Goal: Ask a question: Seek information or help from site administrators or community

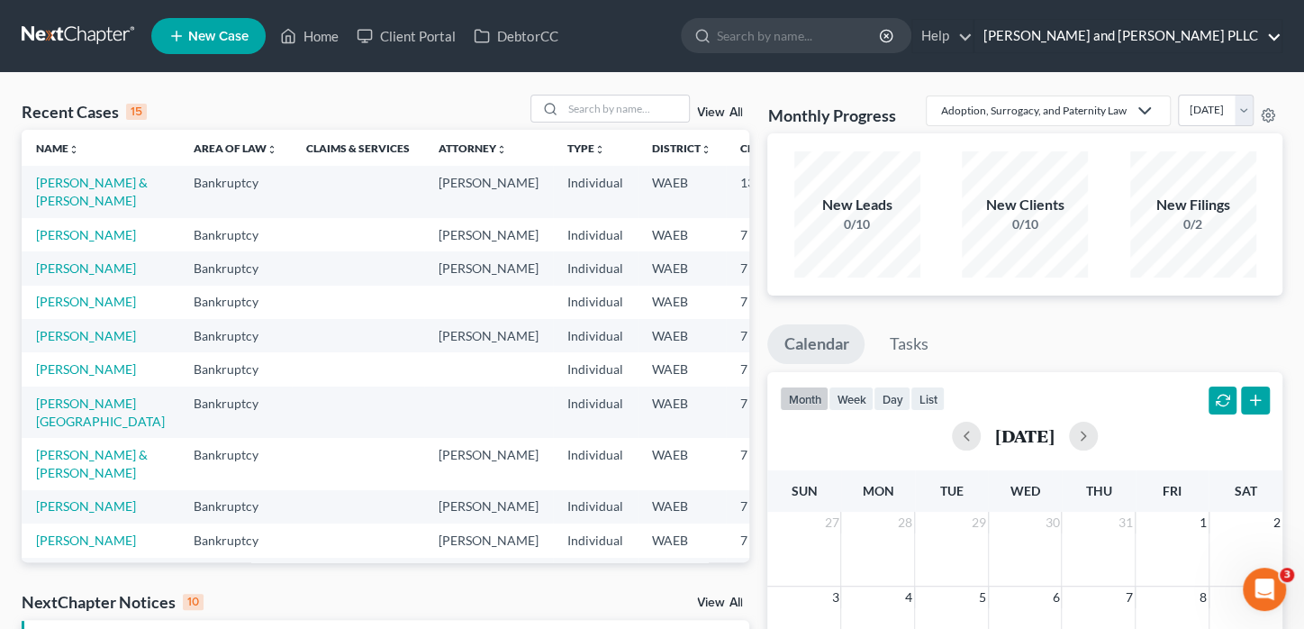
click at [1267, 32] on link "[PERSON_NAME] and [PERSON_NAME] PLLC" at bounding box center [1127, 36] width 307 height 32
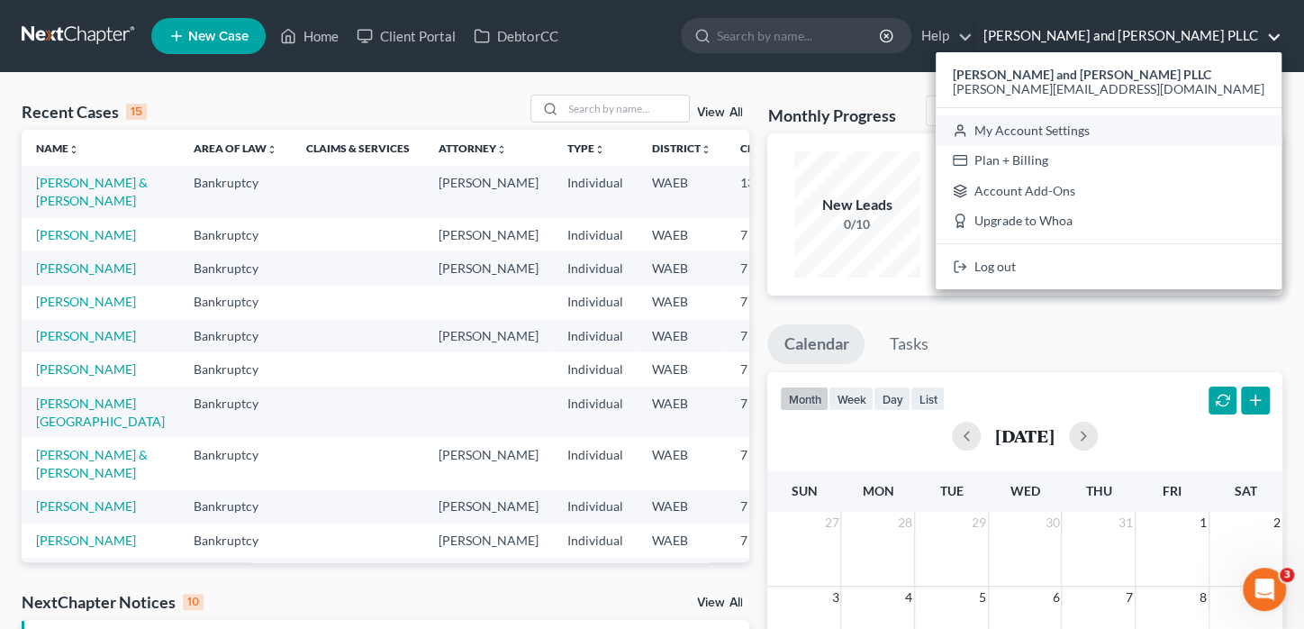
click at [1207, 126] on link "My Account Settings" at bounding box center [1109, 130] width 346 height 31
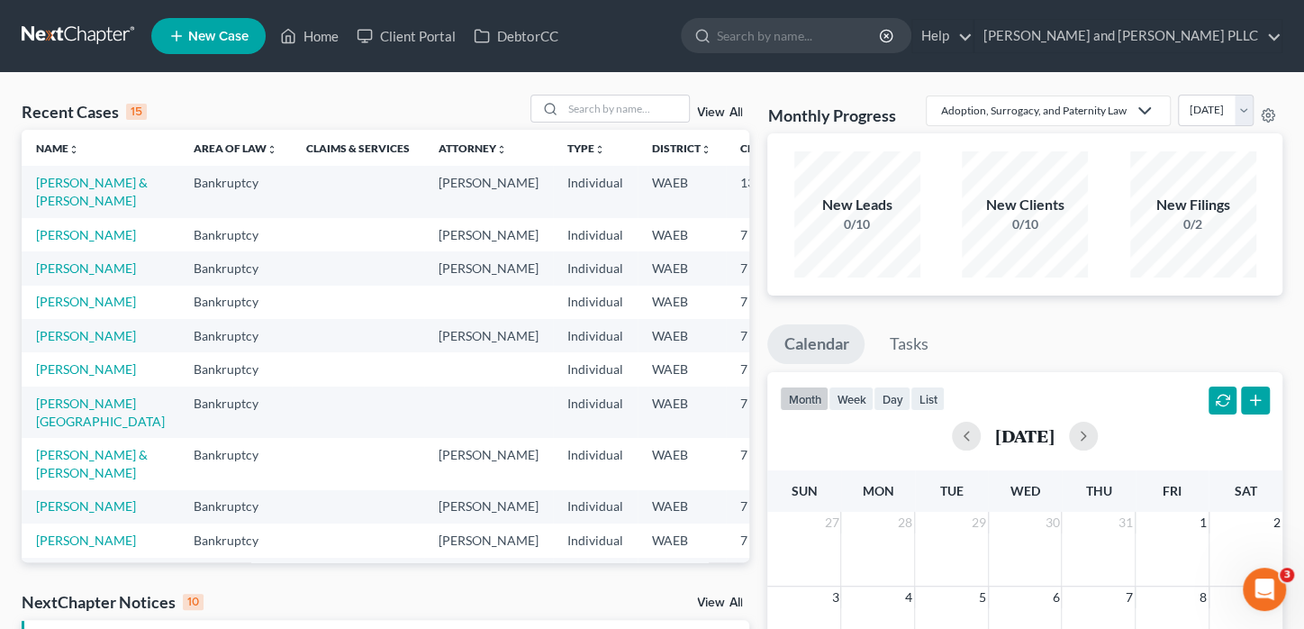
select select "29"
select select "50"
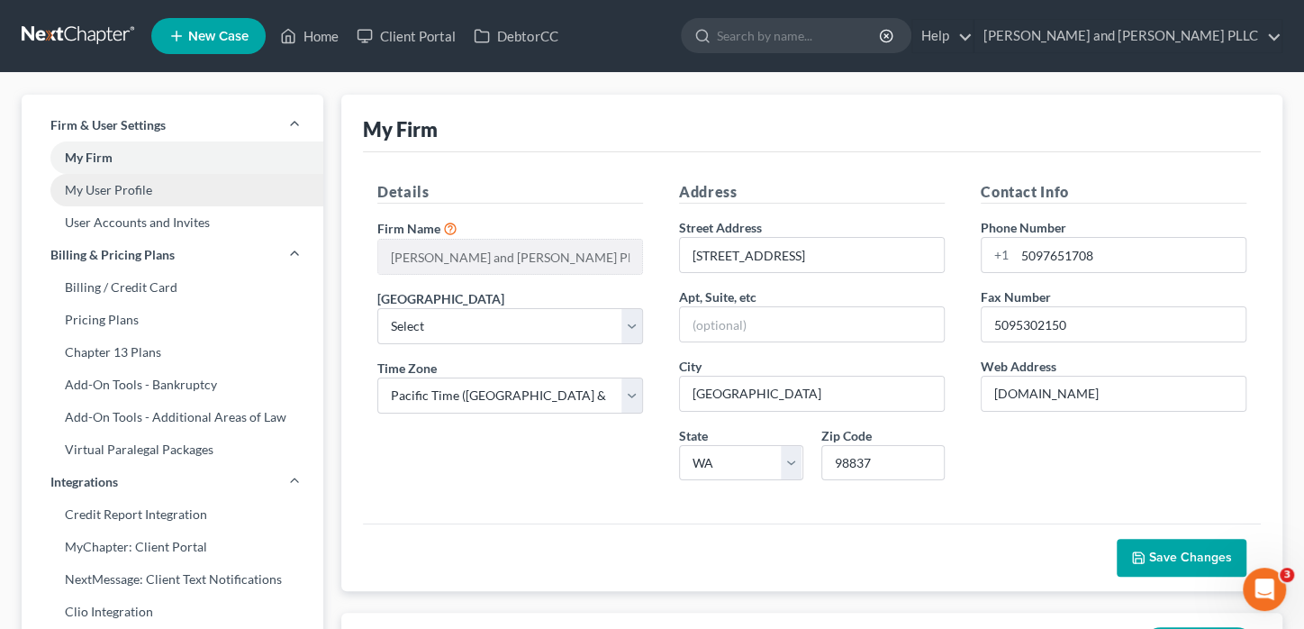
click at [65, 195] on link "My User Profile" at bounding box center [173, 190] width 302 height 32
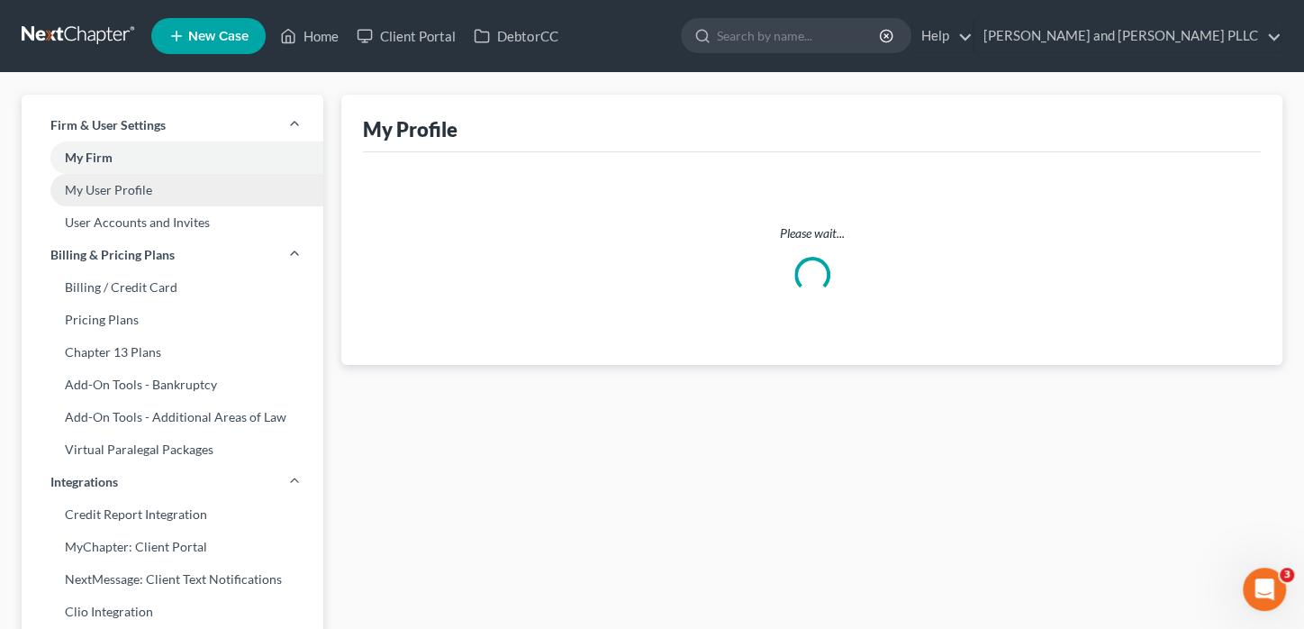
select select "50"
select select "assistant"
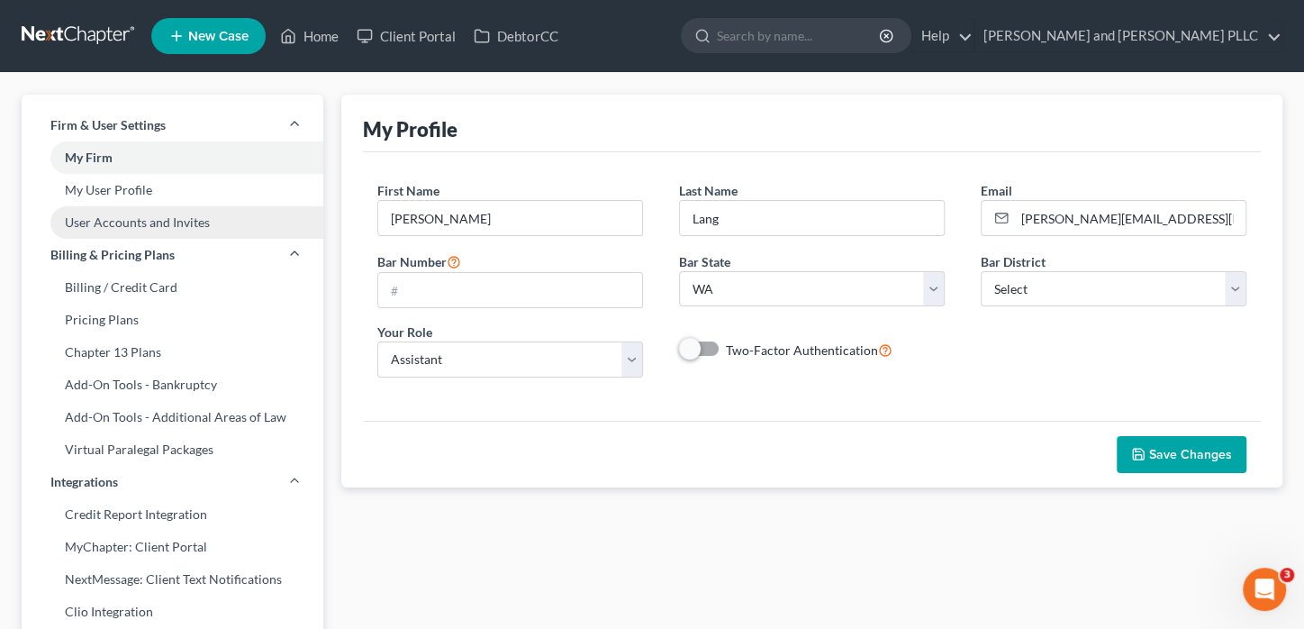
click at [77, 224] on link "User Accounts and Invites" at bounding box center [173, 222] width 302 height 32
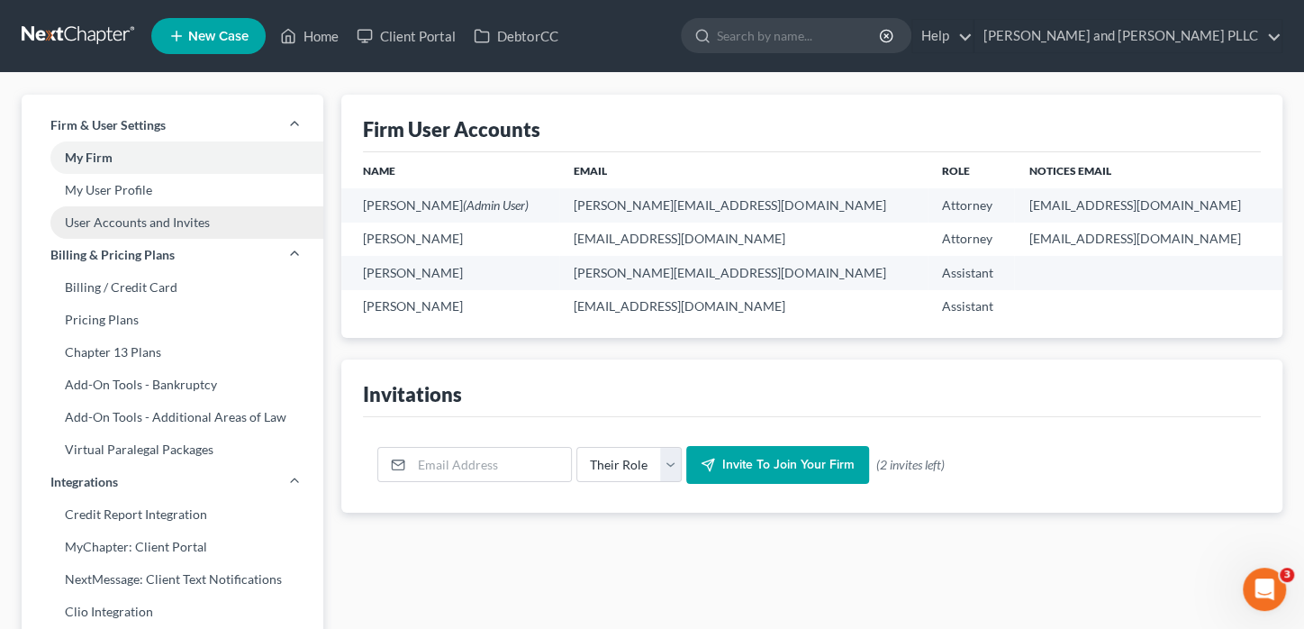
click at [104, 224] on link "User Accounts and Invites" at bounding box center [173, 222] width 302 height 32
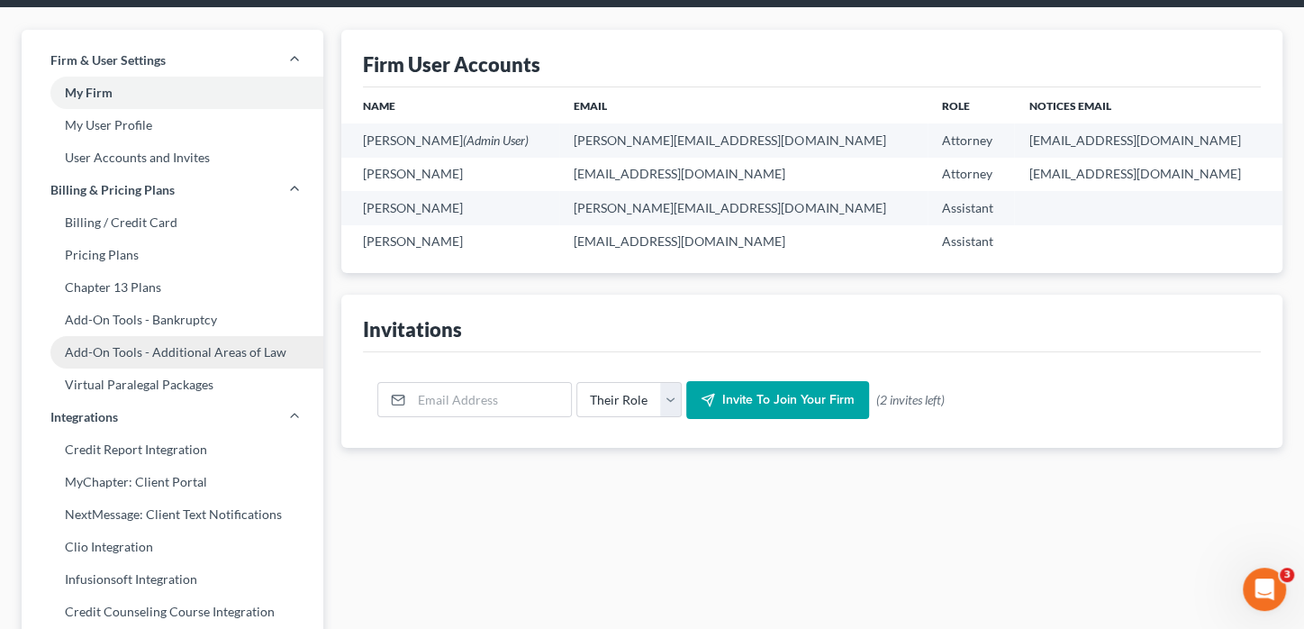
scroll to position [270, 0]
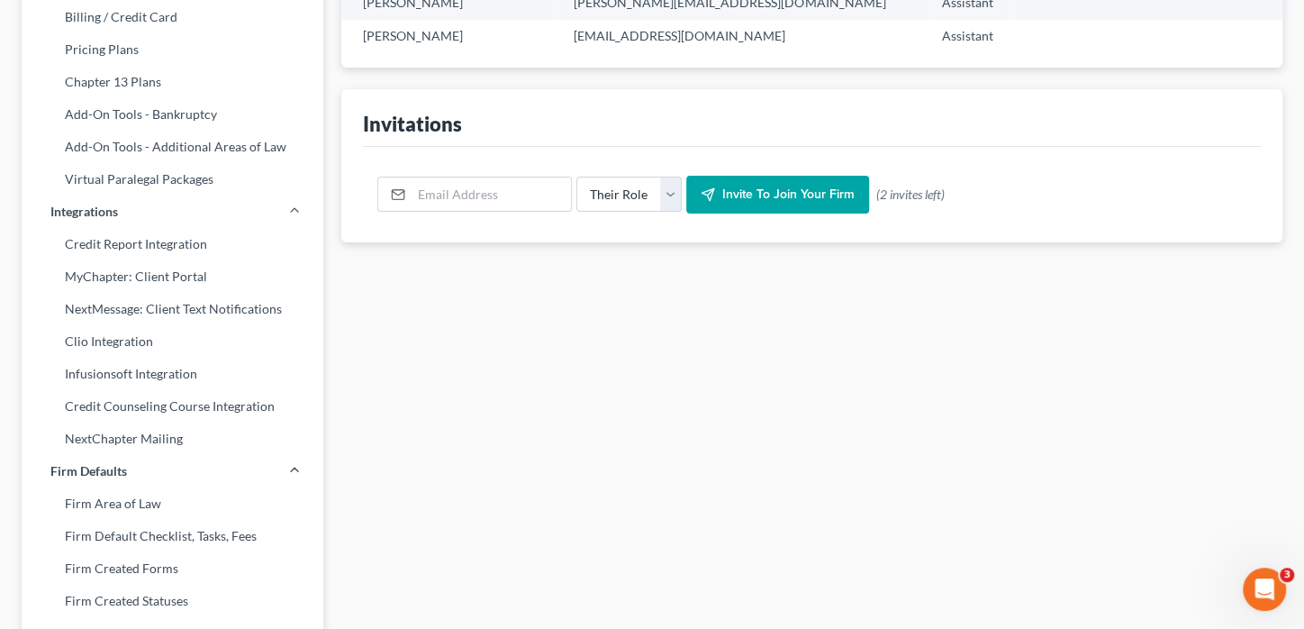
click at [1269, 591] on icon "Open Intercom Messenger" at bounding box center [1265, 590] width 30 height 30
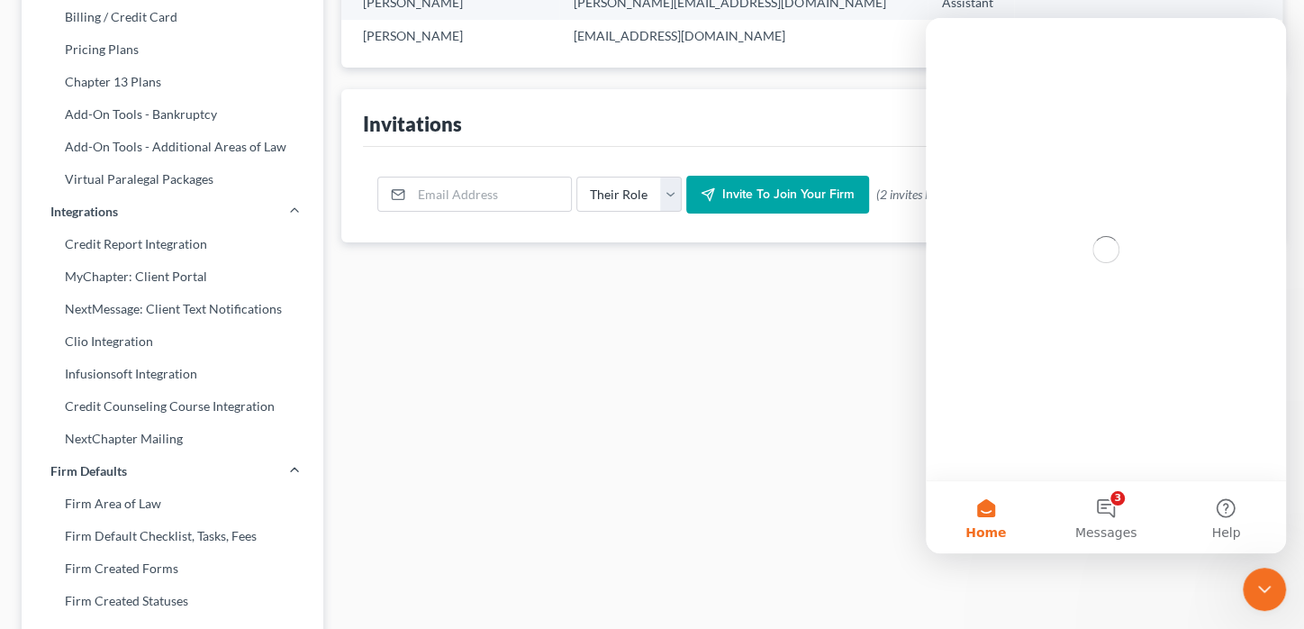
scroll to position [0, 0]
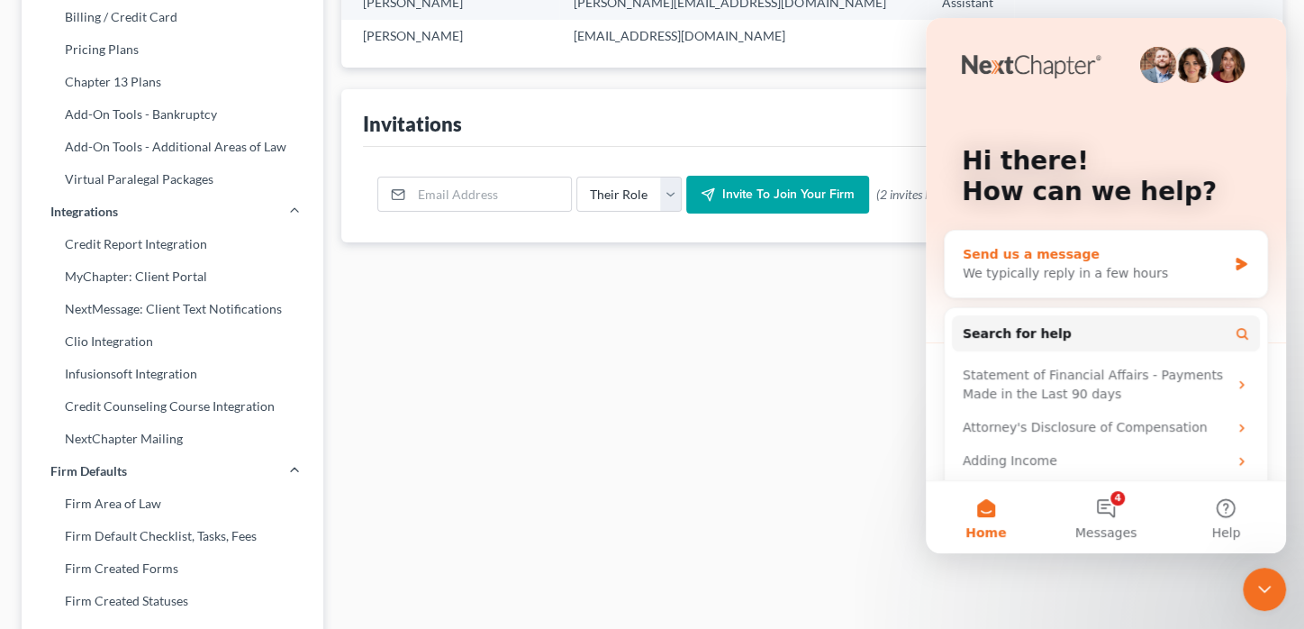
click at [1039, 270] on div "We typically reply in a few hours" at bounding box center [1095, 273] width 264 height 19
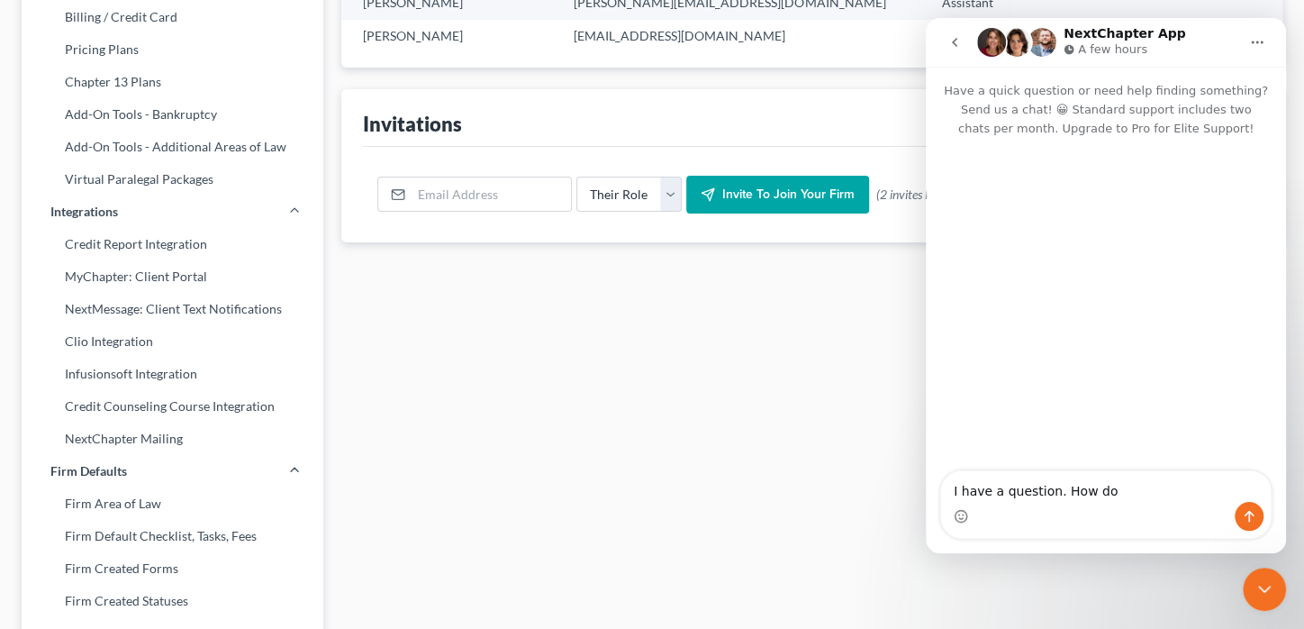
scroll to position [180, 0]
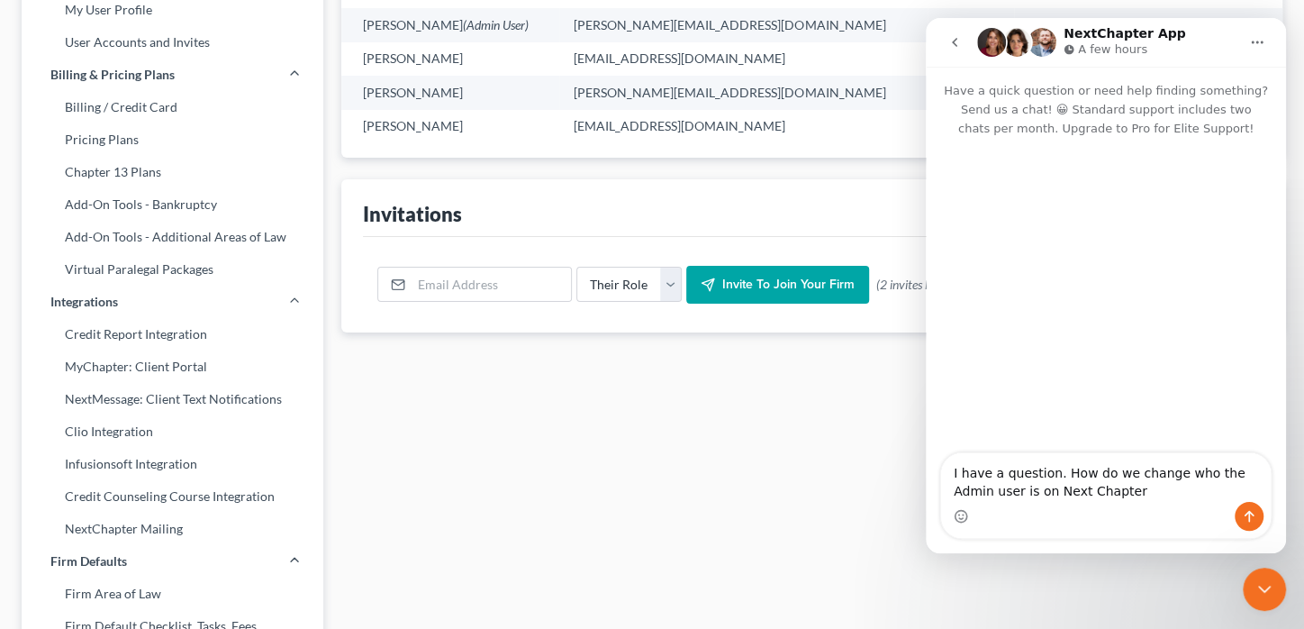
click at [1010, 496] on textarea "I have a question. How do we change who the Admin user is on Next Chapter" at bounding box center [1106, 477] width 330 height 49
click at [1082, 491] on textarea "I have a question. How do we change who the Admin user is in Next Chapter" at bounding box center [1106, 477] width 330 height 49
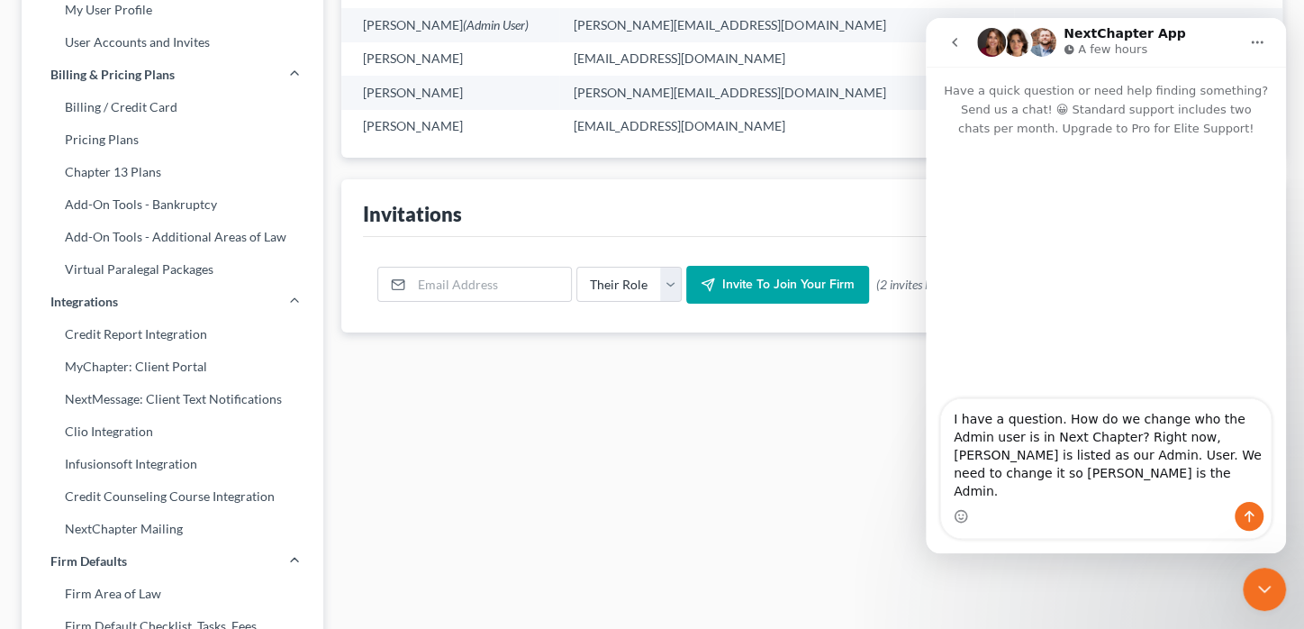
type textarea "I have a question. How do we change who the Admin user is in Next Chapter? Righ…"
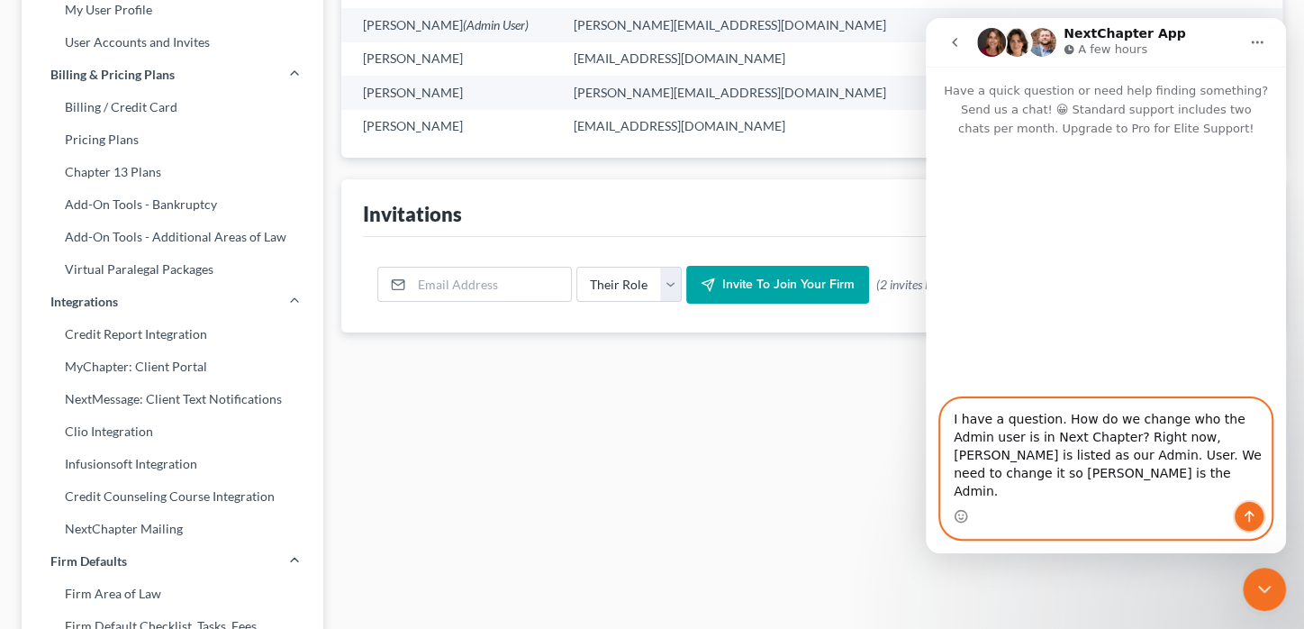
click at [1250, 513] on icon "Send a message…" at bounding box center [1249, 516] width 14 height 14
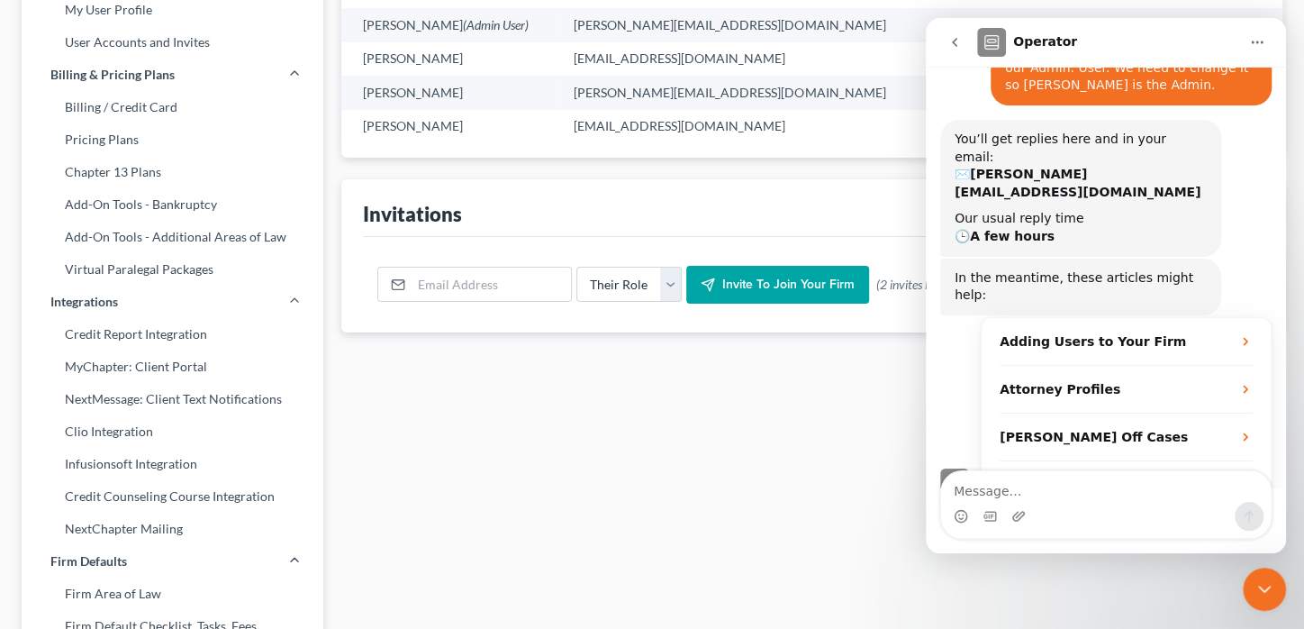
scroll to position [165, 0]
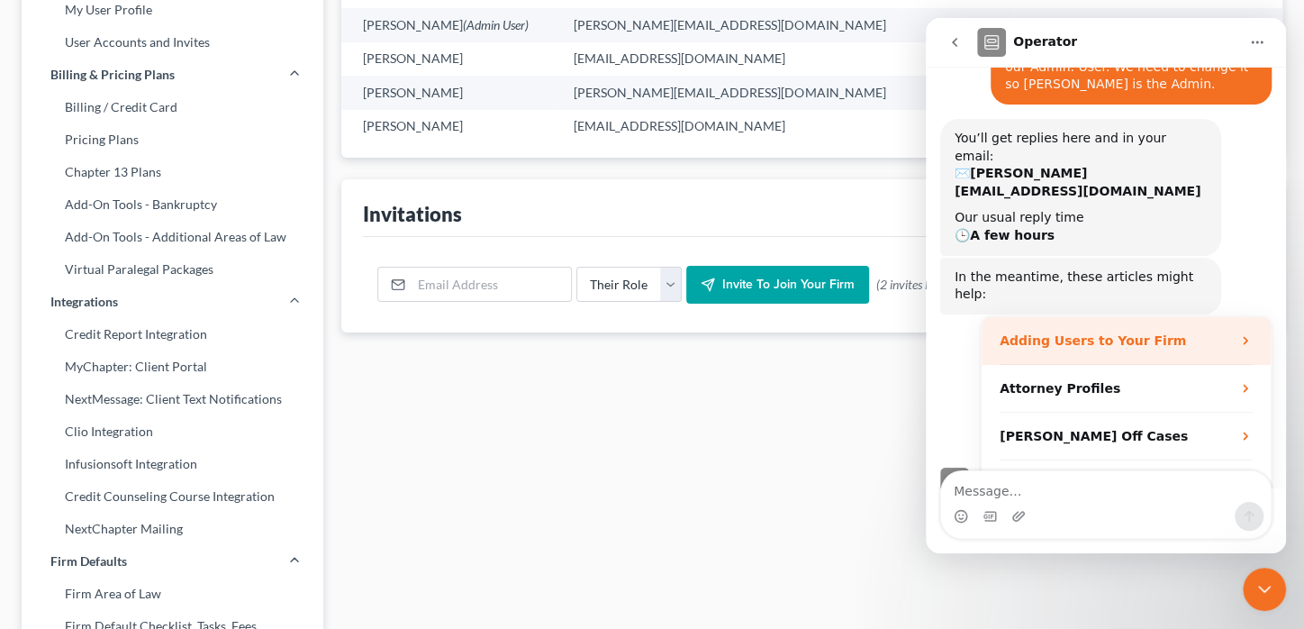
click at [1228, 317] on div "Adding Users to Your Firm" at bounding box center [1126, 341] width 289 height 48
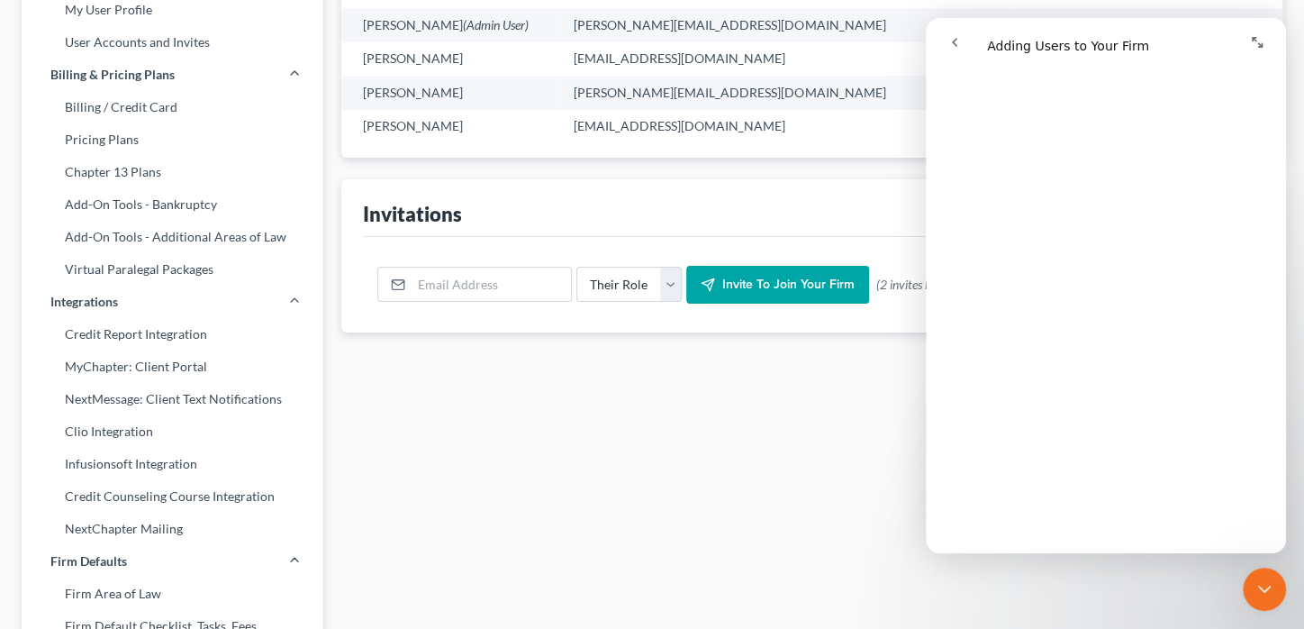
scroll to position [0, 0]
click at [953, 39] on icon "go back" at bounding box center [954, 42] width 14 height 14
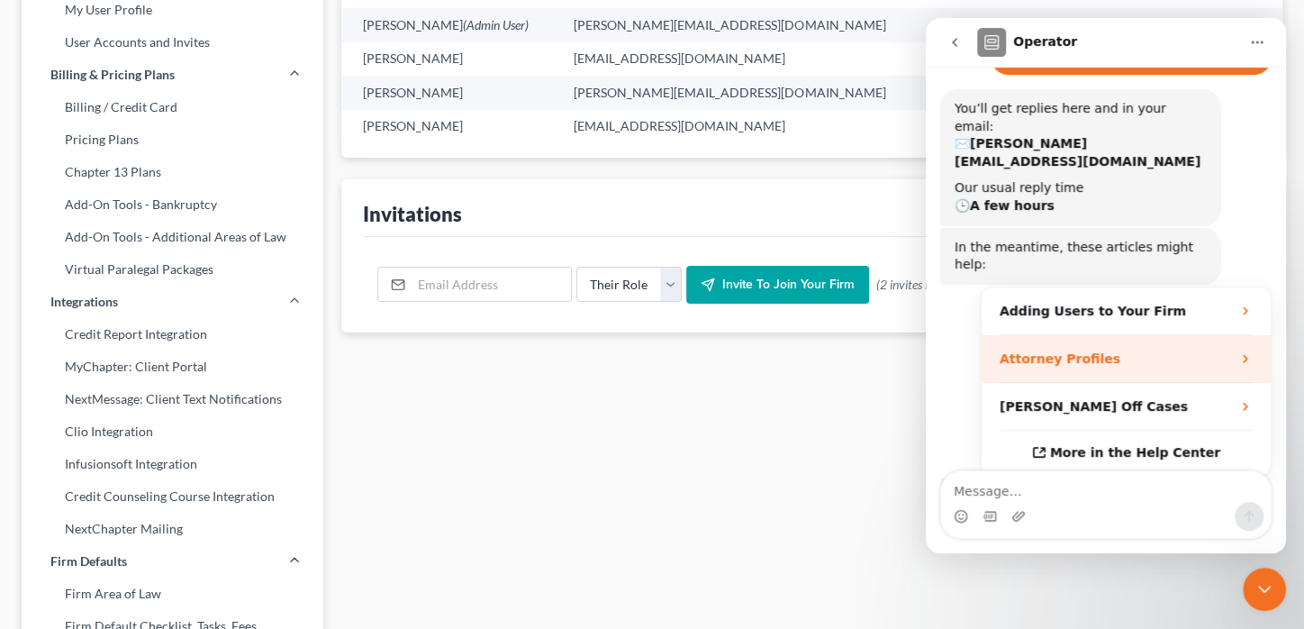
click at [1113, 349] on div "Attorney Profiles" at bounding box center [1115, 358] width 231 height 19
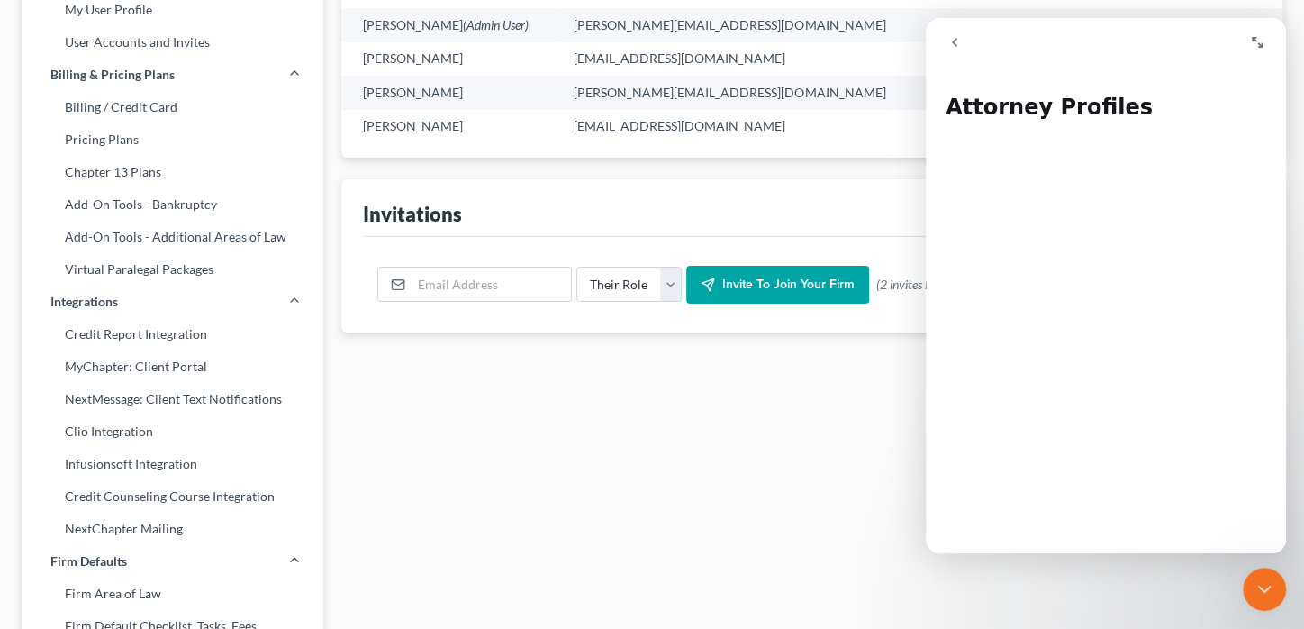
click at [960, 47] on icon "go back" at bounding box center [954, 42] width 14 height 14
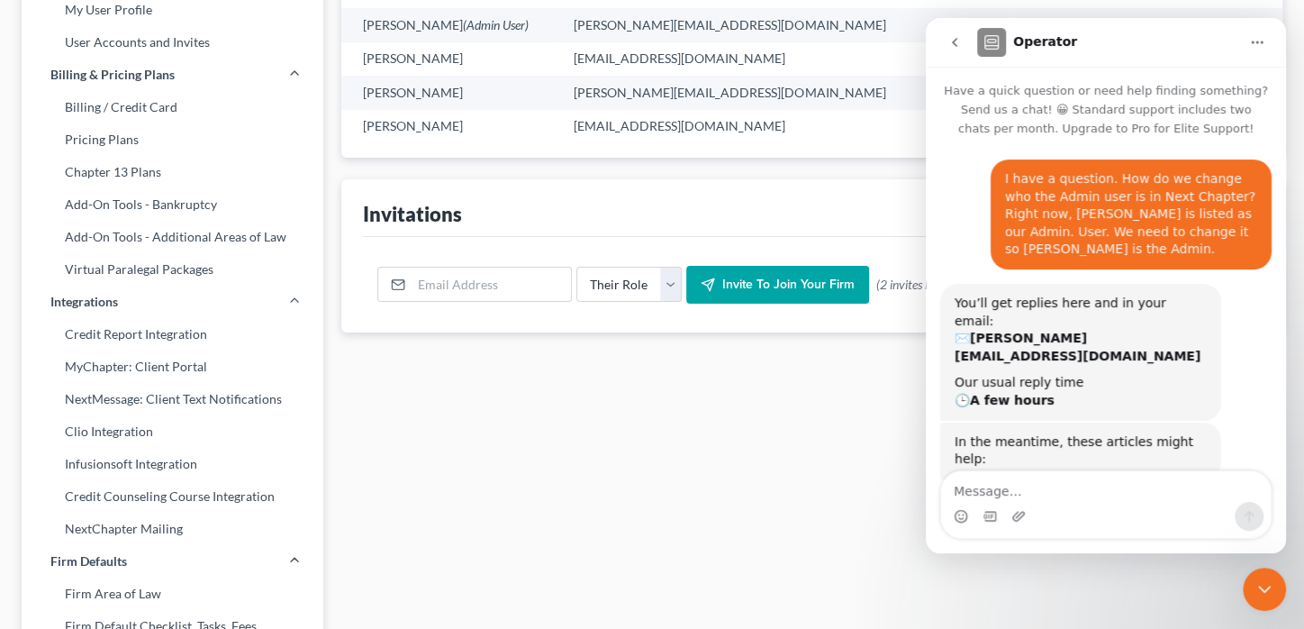
scroll to position [305, 0]
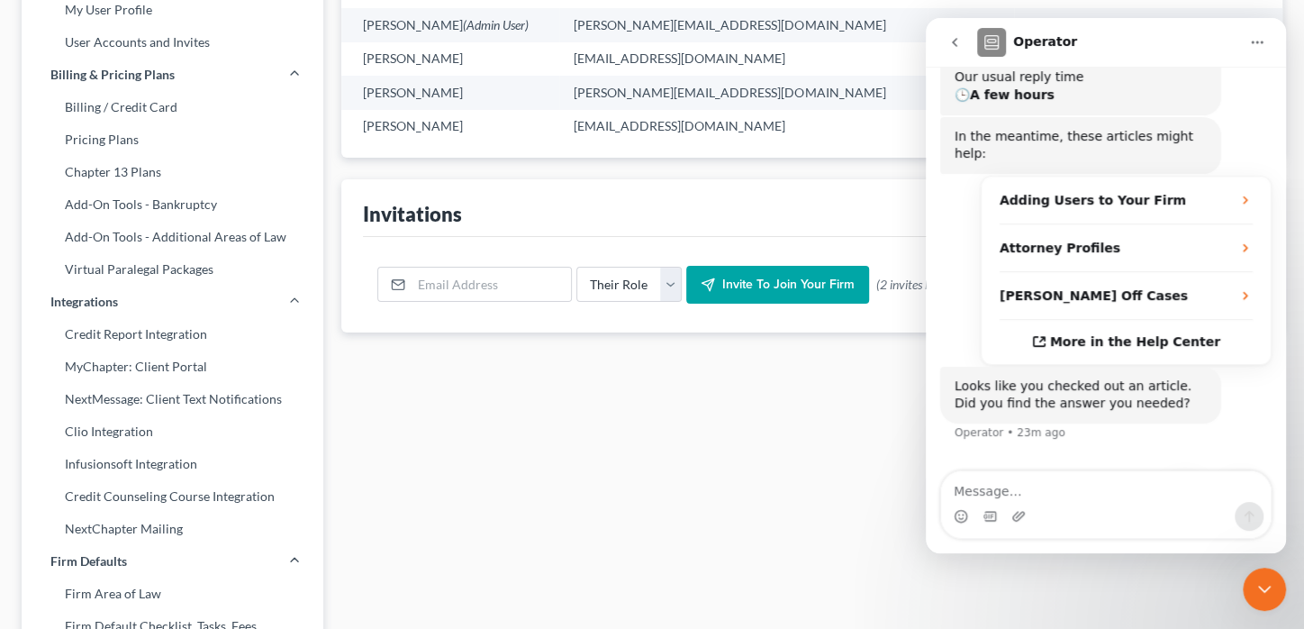
click at [1037, 492] on textarea "Message…" at bounding box center [1106, 486] width 330 height 31
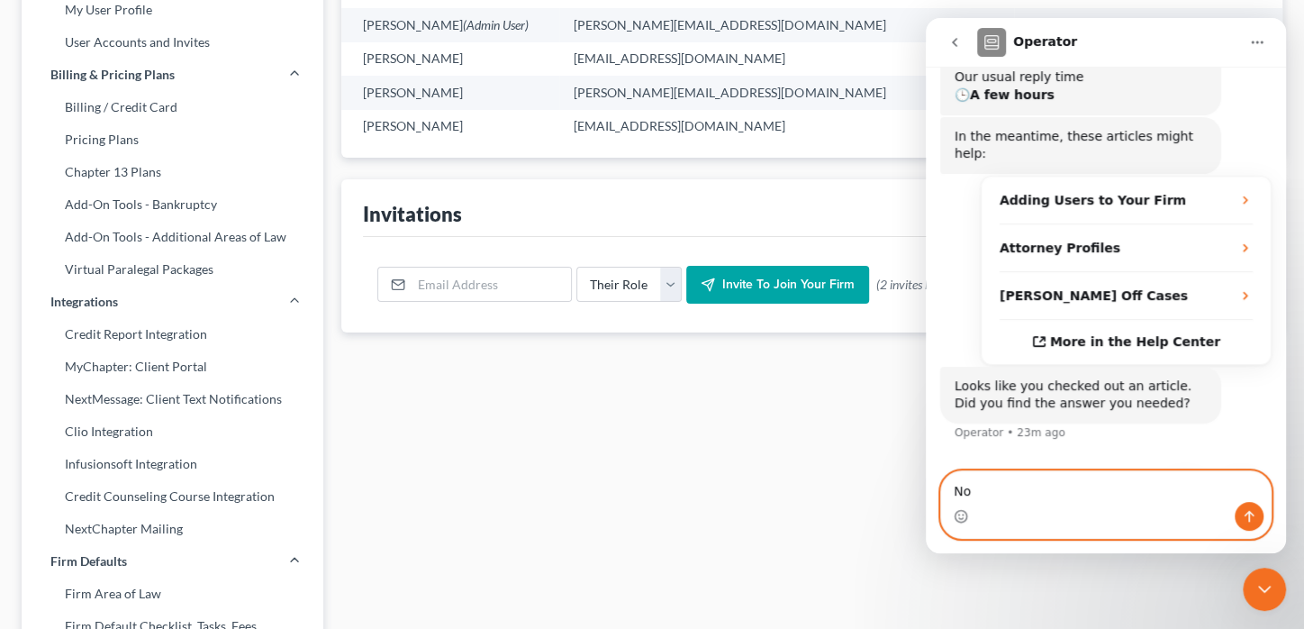
type textarea "No"
click at [1228, 475] on button "No" at bounding box center [1241, 493] width 44 height 36
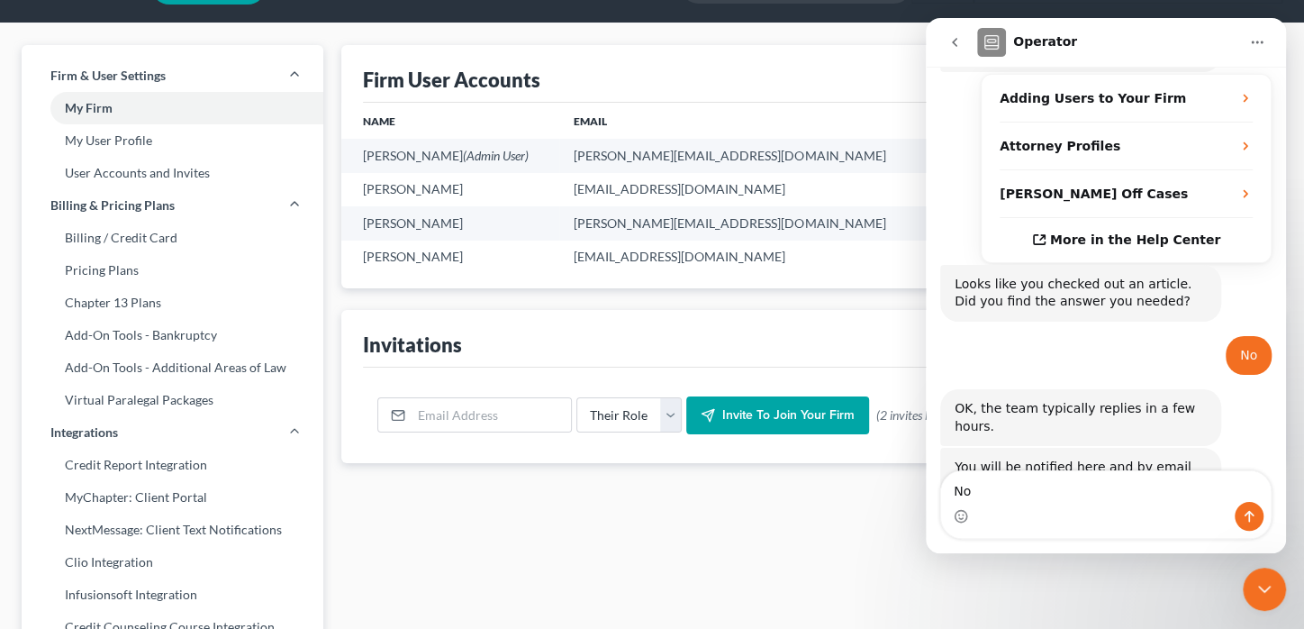
scroll to position [0, 0]
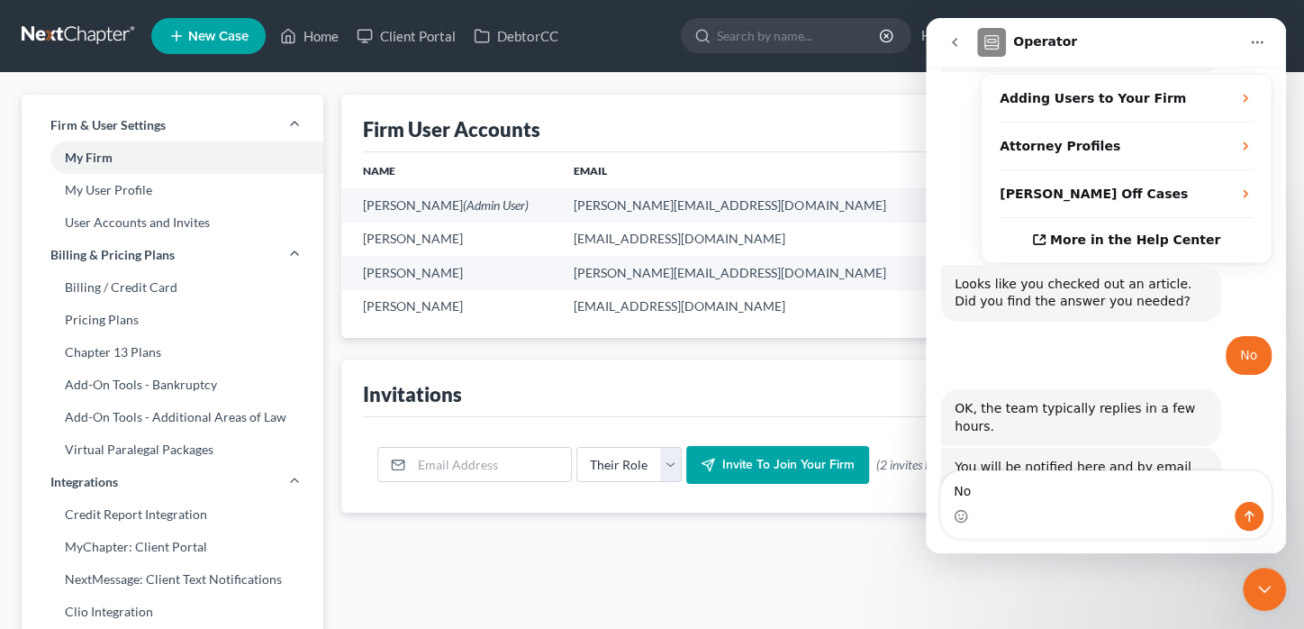
click at [947, 41] on button "go back" at bounding box center [955, 42] width 34 height 34
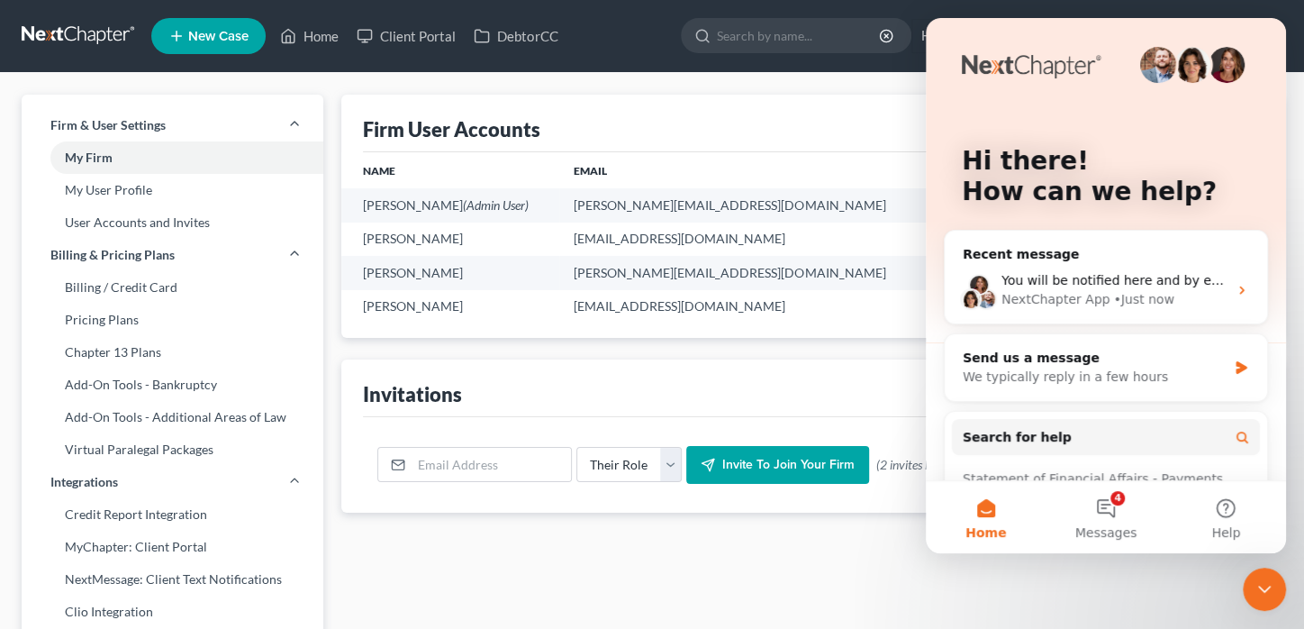
click at [736, 19] on ul "New Case Home Client Portal DebtorCC - No Result - See all results Or Press Ent…" at bounding box center [716, 36] width 1131 height 47
click at [720, 43] on ul "New Case Home Client Portal DebtorCC - No Result - See all results Or Press Ent…" at bounding box center [716, 36] width 1131 height 47
click at [1256, 587] on icon "Close Intercom Messenger" at bounding box center [1265, 589] width 22 height 22
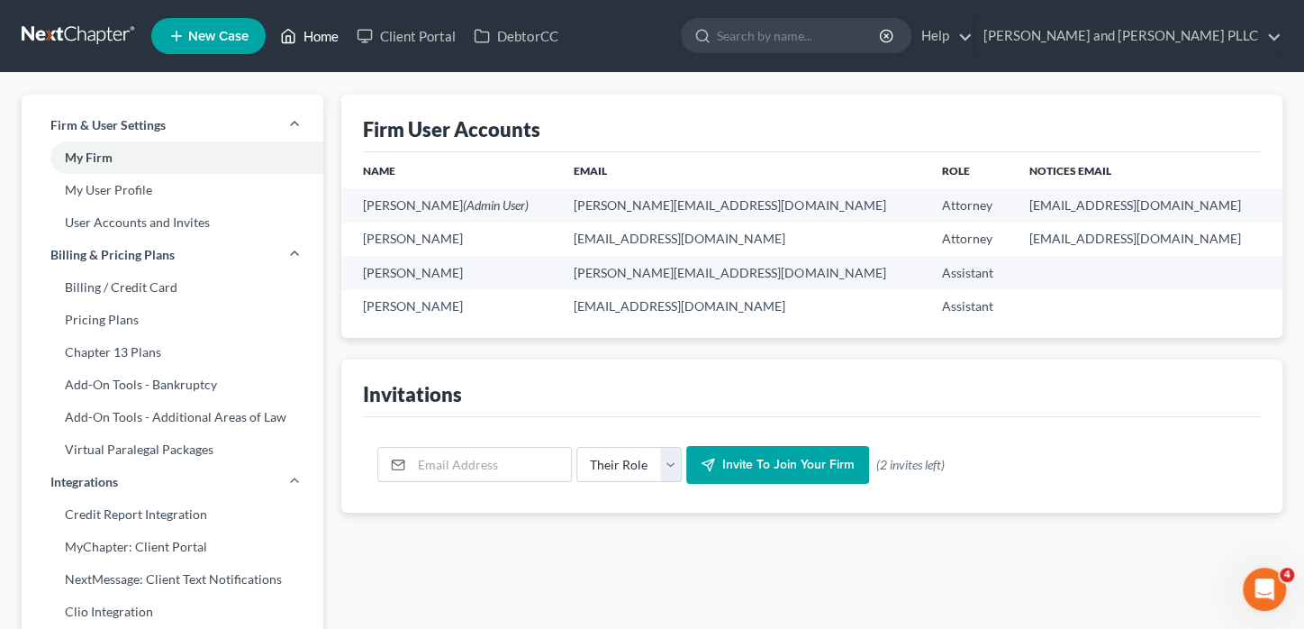
click at [302, 24] on link "Home" at bounding box center [309, 36] width 77 height 32
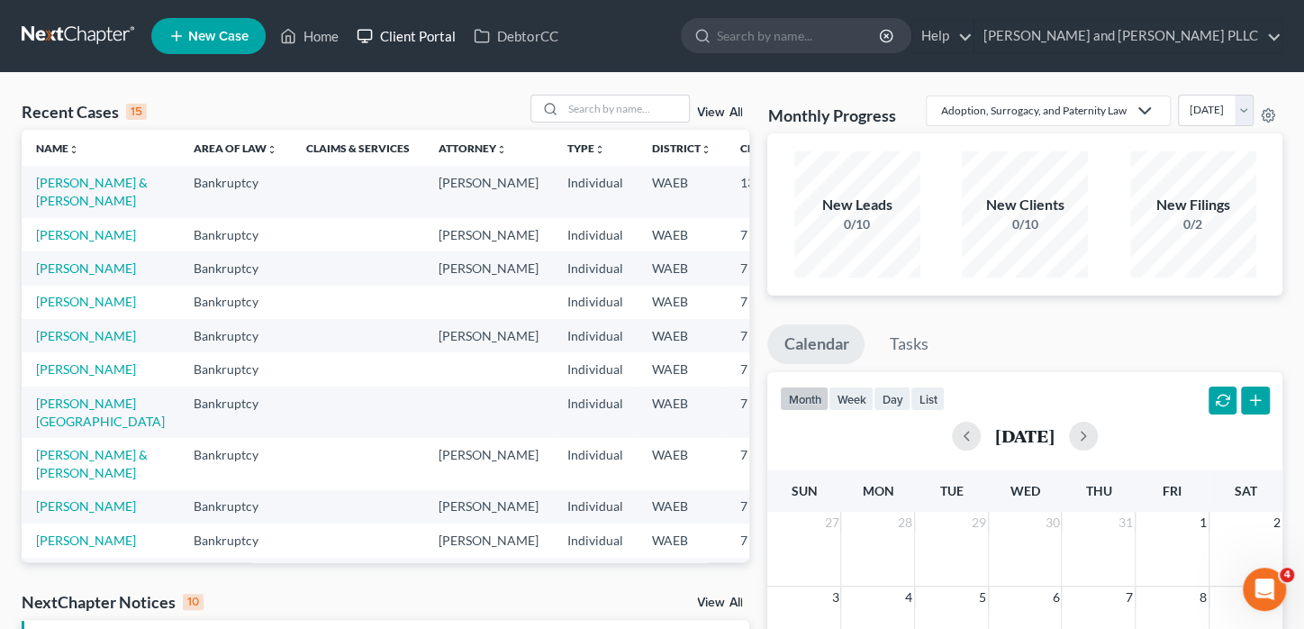
click at [417, 27] on link "Client Portal" at bounding box center [406, 36] width 117 height 32
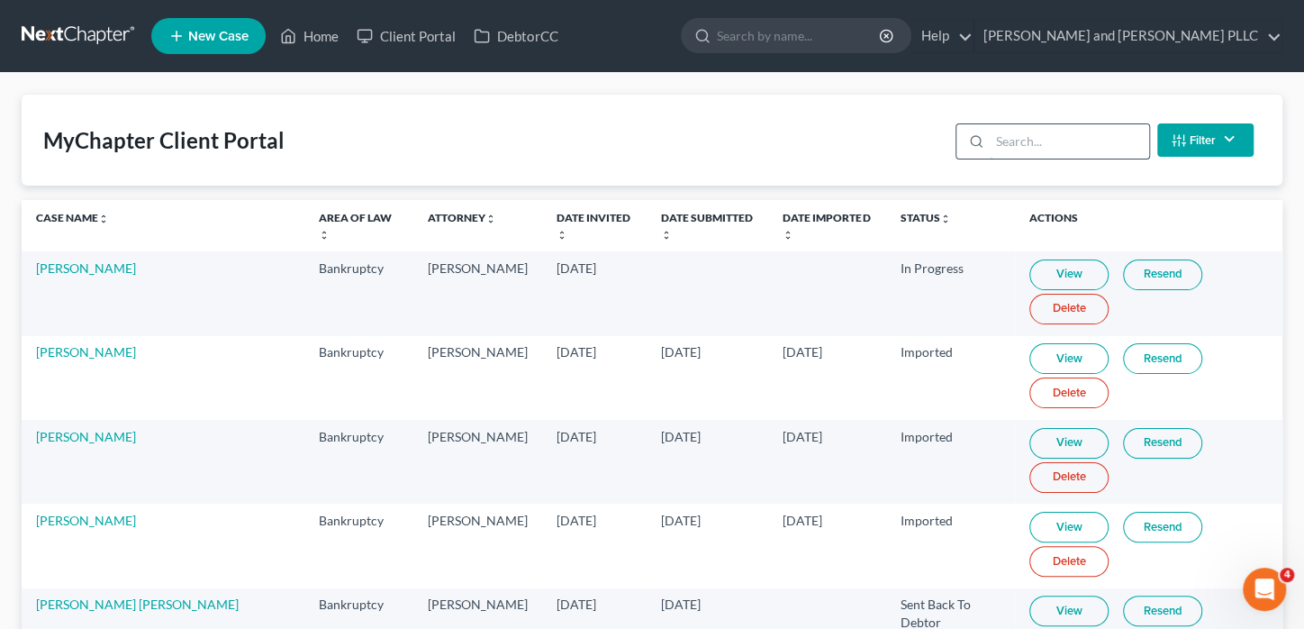
click at [1002, 131] on input "search" at bounding box center [1069, 141] width 159 height 34
type input "m"
